Goal: Information Seeking & Learning: Learn about a topic

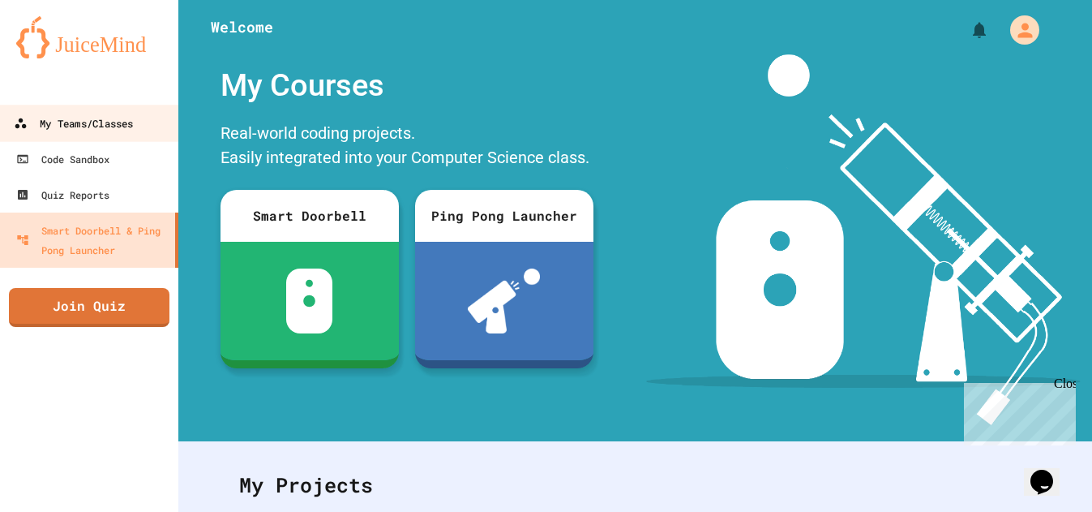
click at [101, 115] on div "My Teams/Classes" at bounding box center [73, 124] width 119 height 20
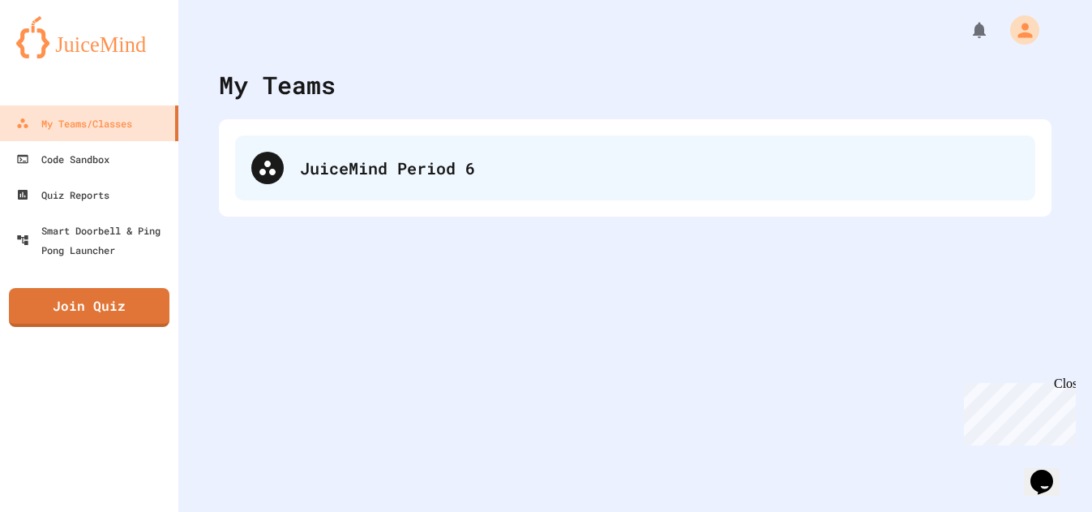
click at [341, 184] on div "JuiceMind Period 6" at bounding box center [635, 167] width 800 height 65
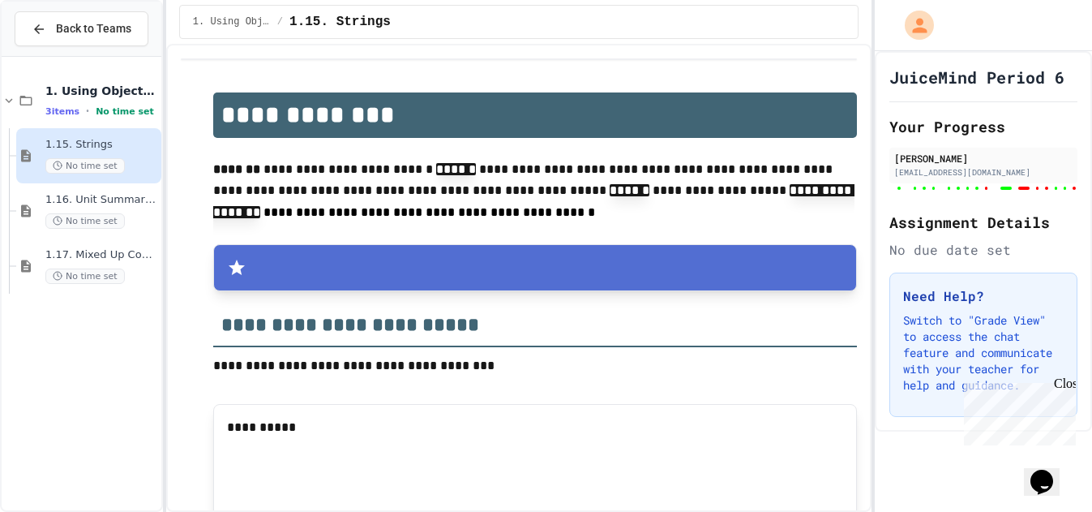
click at [109, 198] on span "1.16. Unit Summary 1a (1.1-1.6)" at bounding box center [101, 200] width 113 height 14
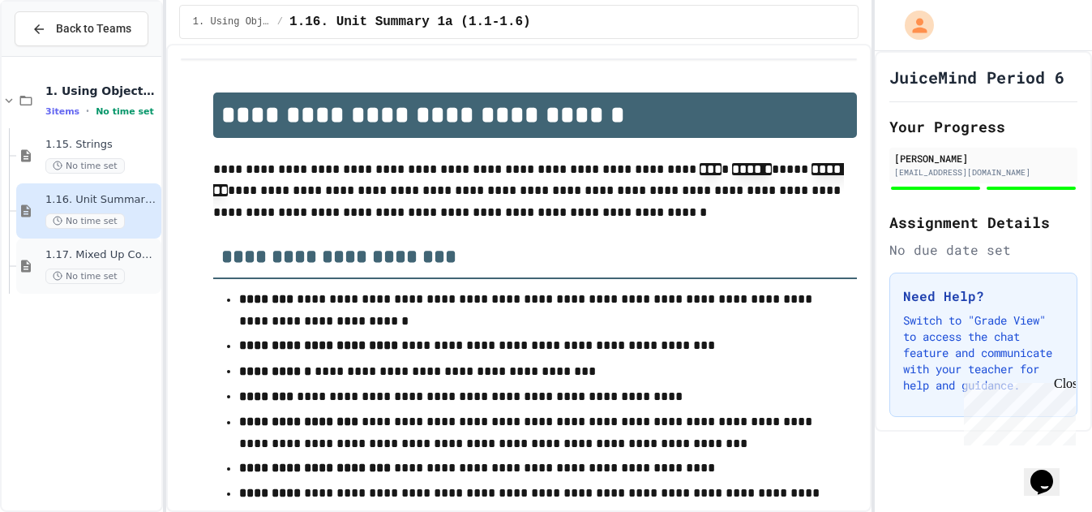
click at [113, 255] on span "1.17. Mixed Up Code Practice 1.1-1.6" at bounding box center [101, 255] width 113 height 14
